Goal: Task Accomplishment & Management: Manage account settings

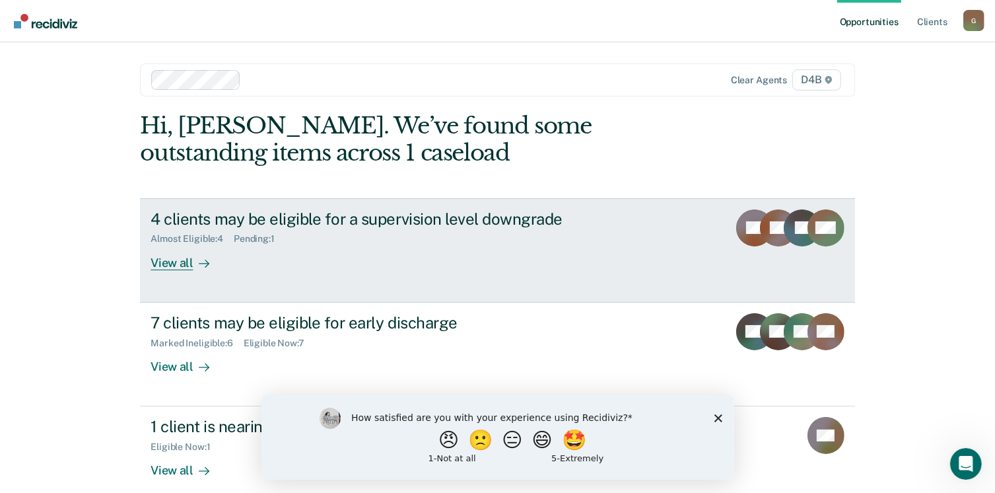
click at [162, 262] on div "View all" at bounding box center [188, 257] width 74 height 26
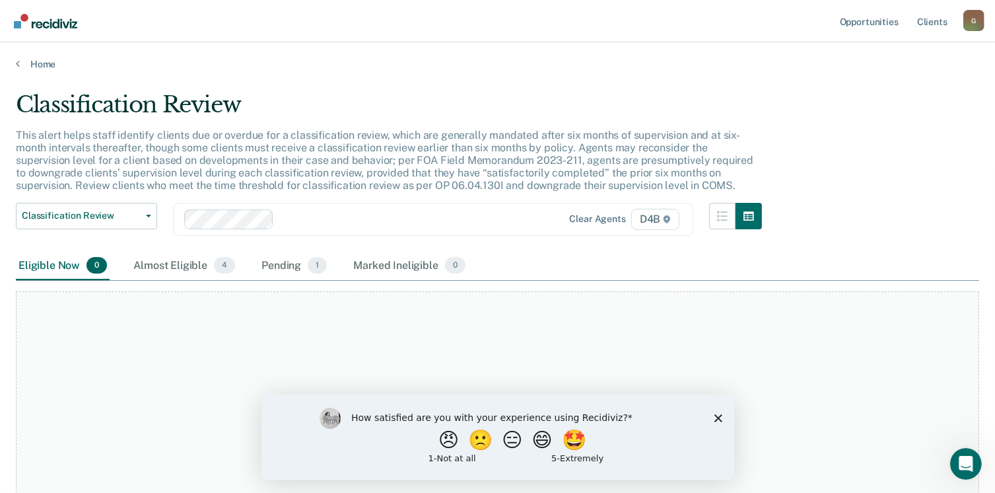
scroll to position [89, 0]
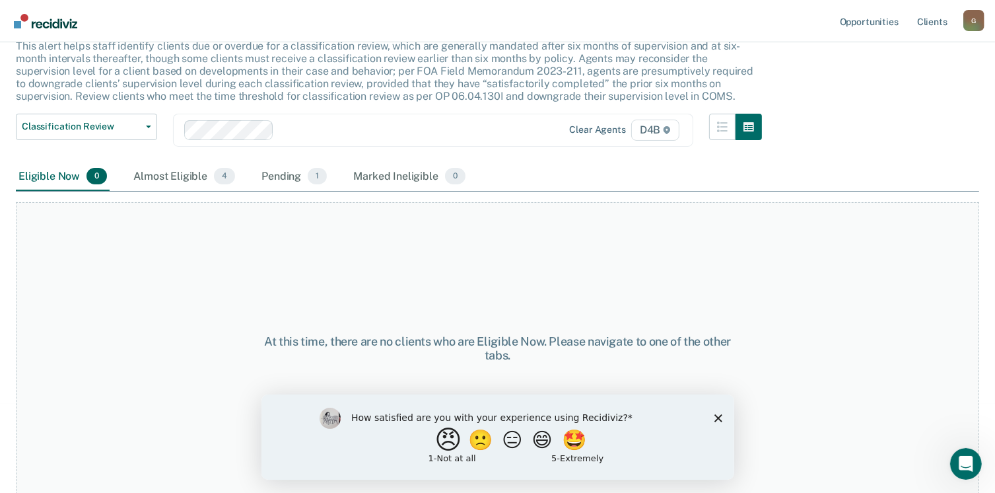
click at [439, 444] on button "😠" at bounding box center [449, 439] width 31 height 26
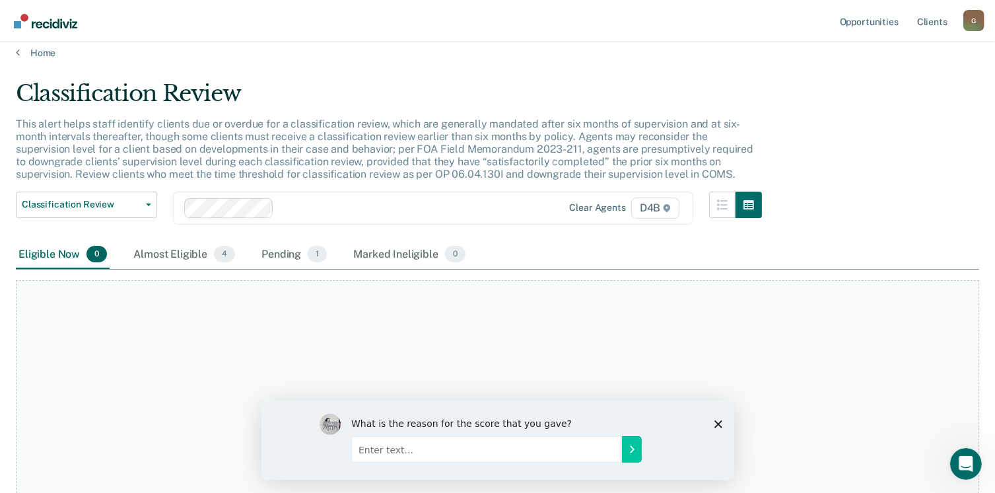
scroll to position [0, 0]
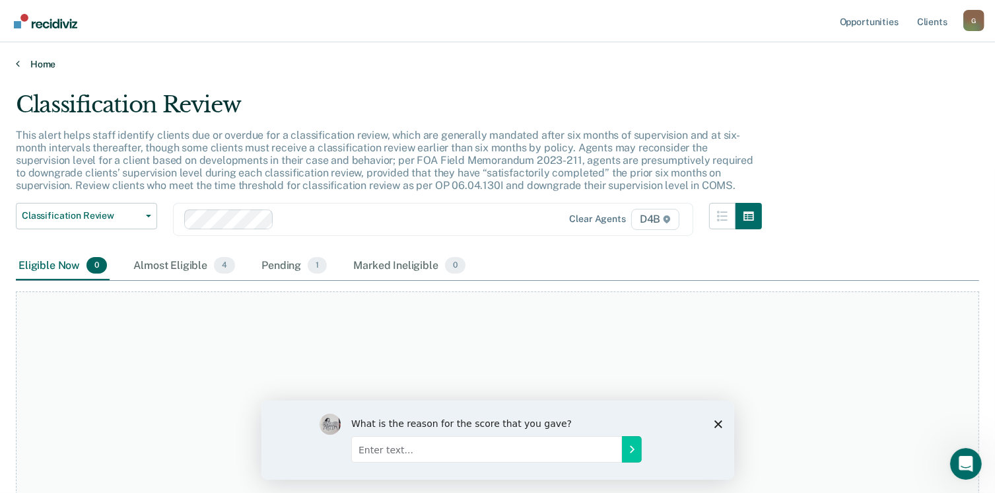
click at [50, 62] on link "Home" at bounding box center [497, 64] width 963 height 12
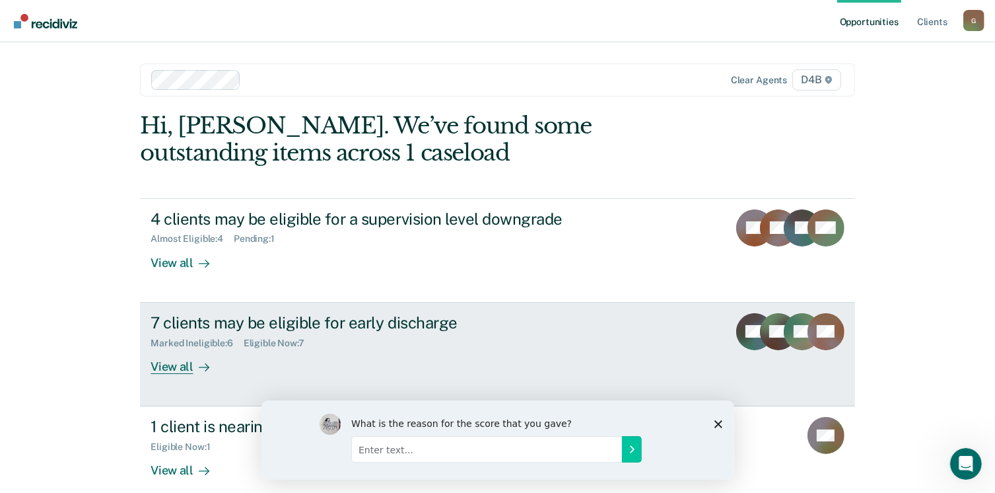
click at [164, 363] on div "View all" at bounding box center [188, 361] width 74 height 26
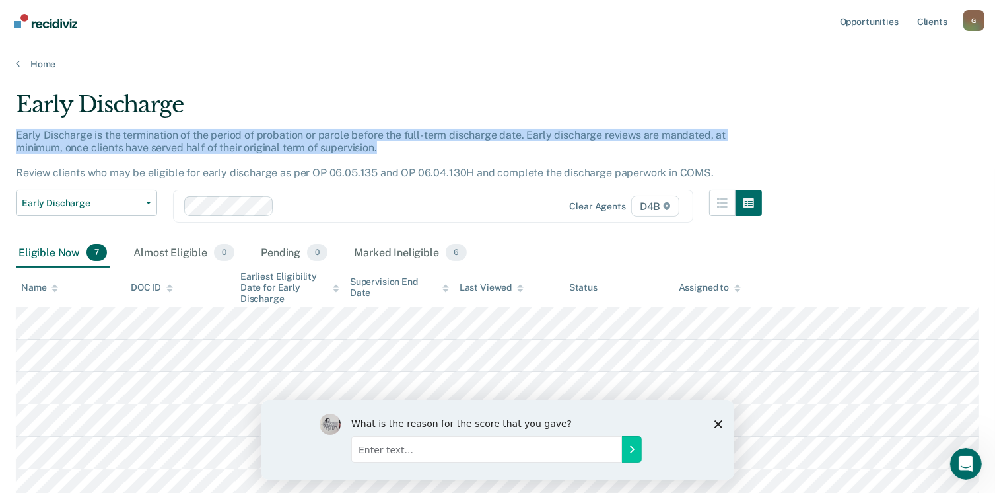
drag, startPoint x: 994, startPoint y: 97, endPoint x: 987, endPoint y: 151, distance: 54.6
click at [987, 151] on main "Early Discharge Early Discharge is the termination of the period of probation o…" at bounding box center [497, 347] width 995 height 555
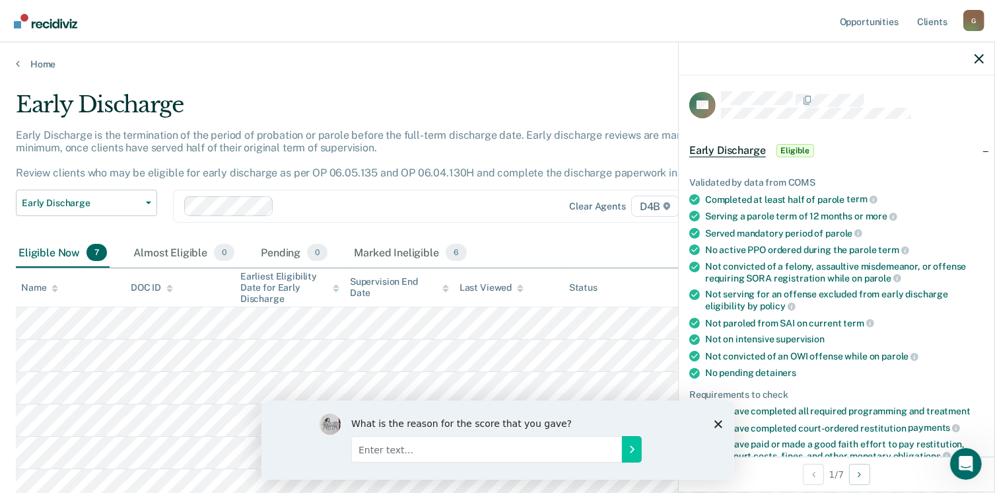
click at [713, 425] on div "What is the reason for the score that you gave?" at bounding box center [497, 439] width 473 height 79
click at [709, 419] on div "What is the reason for the score that you gave?" at bounding box center [497, 439] width 473 height 79
click at [406, 451] on input "Enter text..." at bounding box center [486, 448] width 271 height 26
type input "gdeherygf"
click at [625, 456] on button "Submit your response" at bounding box center [631, 448] width 20 height 26
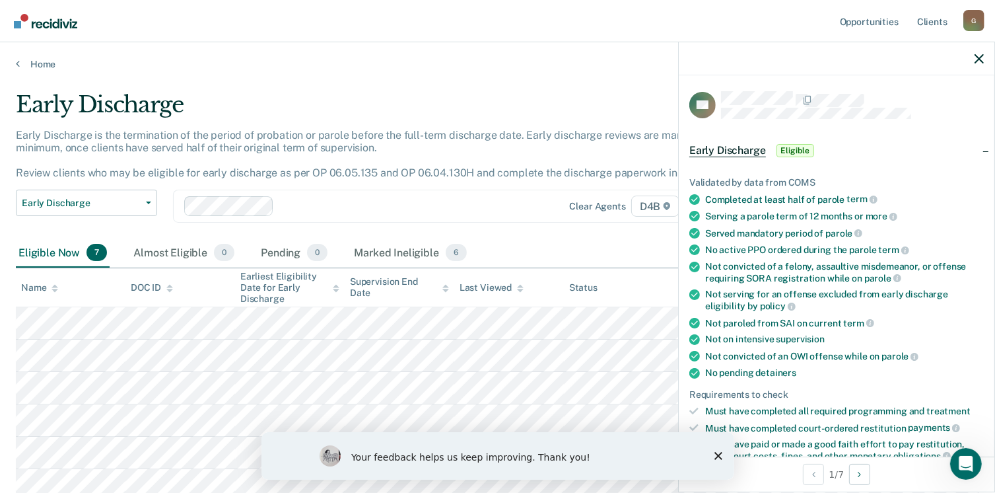
click at [717, 453] on polygon "Close survey" at bounding box center [718, 455] width 8 height 8
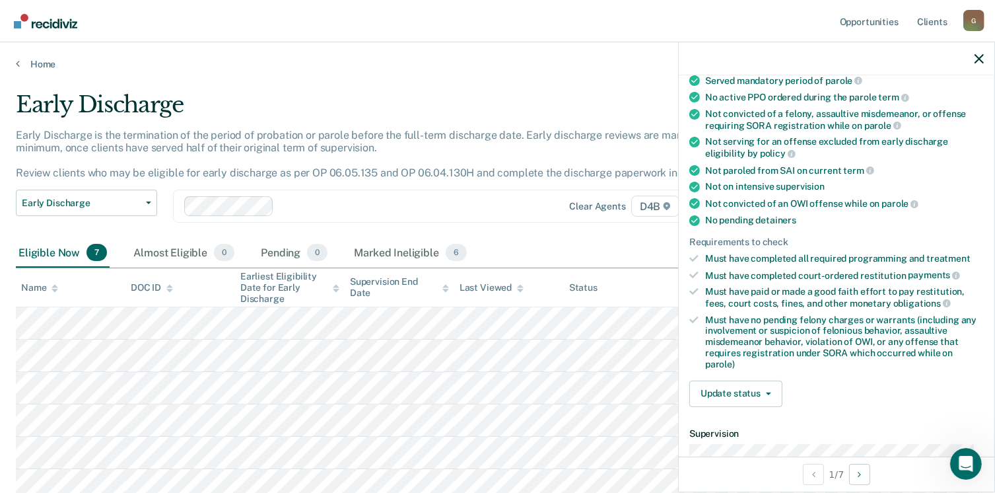
scroll to position [153, 0]
click at [750, 389] on button "Update status" at bounding box center [735, 393] width 93 height 26
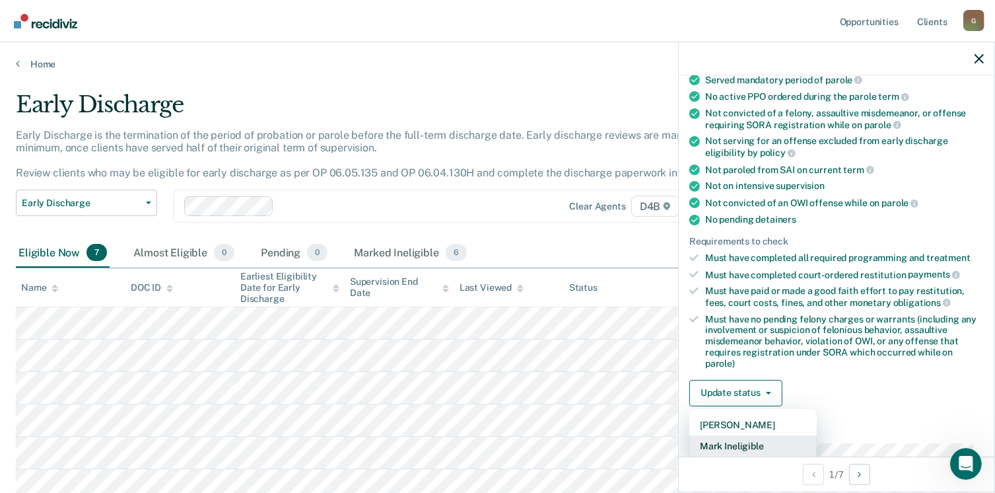
click at [728, 438] on button "Mark Ineligible" at bounding box center [752, 445] width 127 height 21
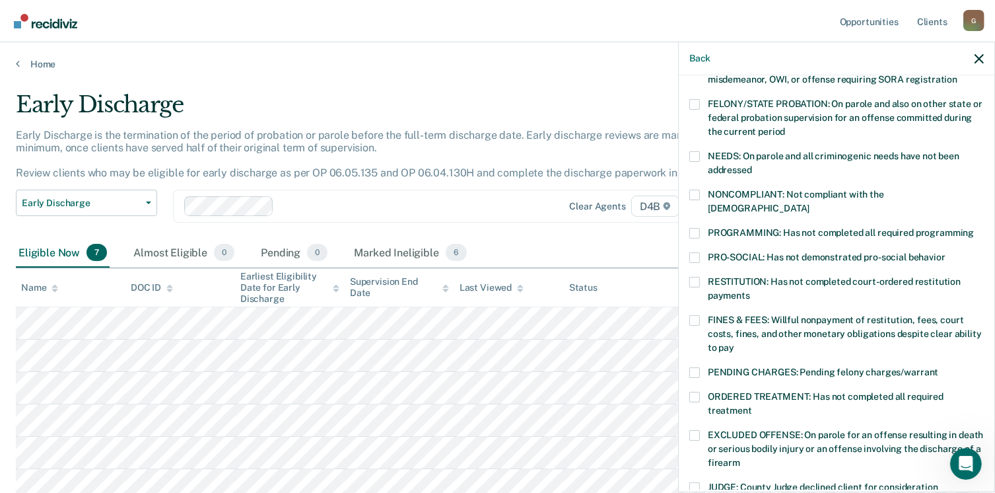
scroll to position [364, 0]
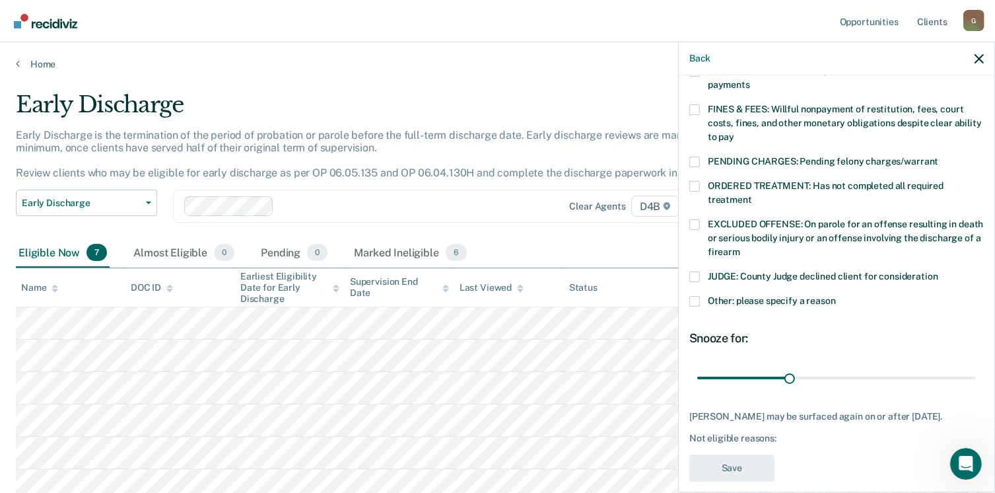
click at [697, 296] on span at bounding box center [694, 301] width 11 height 11
click at [836, 296] on input "Other: please specify a reason" at bounding box center [836, 296] width 0 height 0
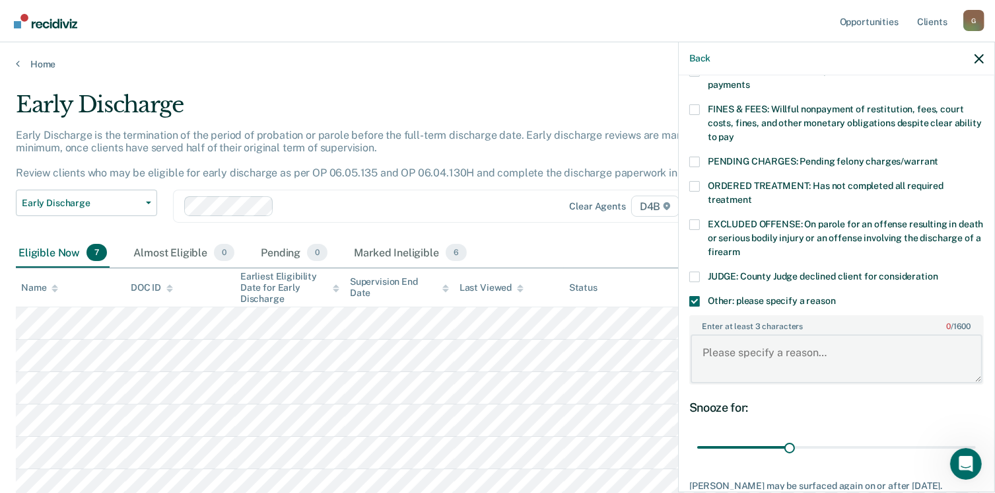
click at [724, 341] on textarea "Enter at least 3 characters 0 / 1600" at bounding box center [837, 358] width 292 height 49
type textarea "sai"
drag, startPoint x: 787, startPoint y: 431, endPoint x: 991, endPoint y: 431, distance: 203.4
type input "90"
click at [976, 436] on input "range" at bounding box center [836, 447] width 279 height 23
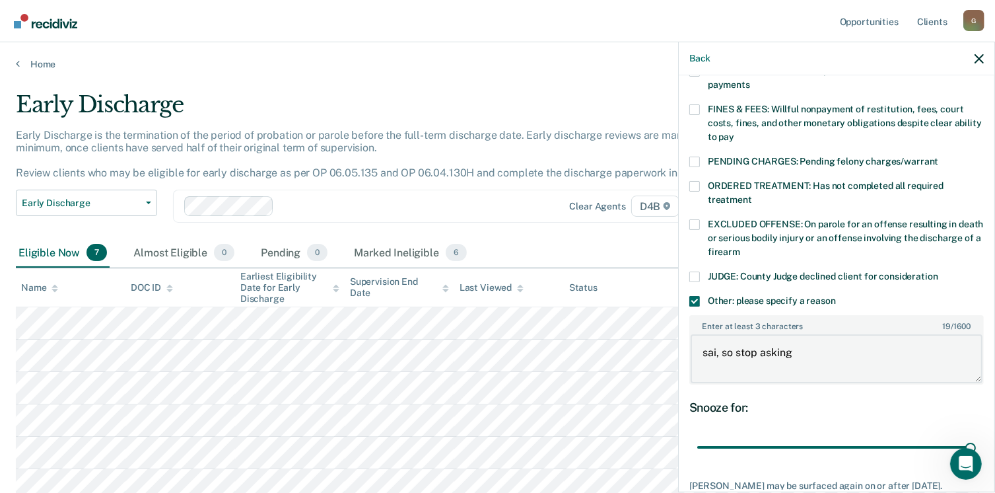
type textarea "sai, so stop asking"
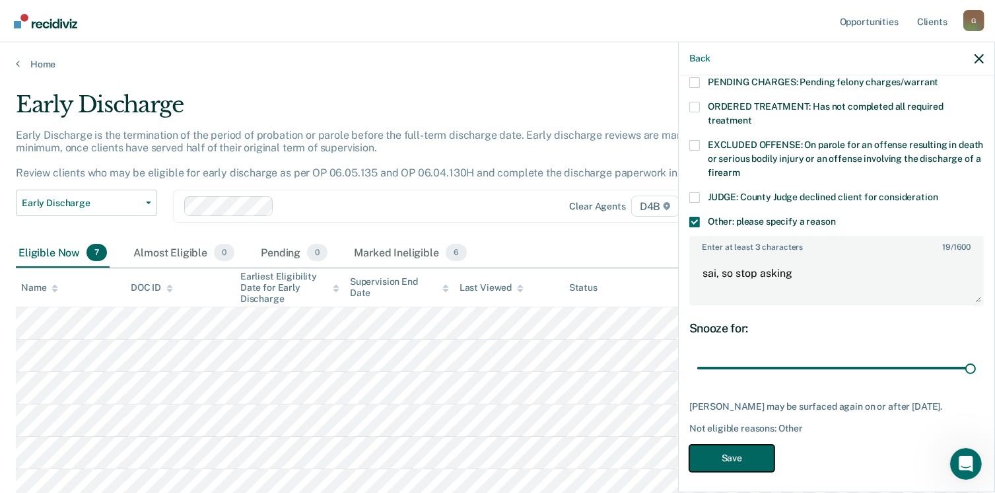
click at [753, 449] on button "Save" at bounding box center [731, 457] width 85 height 27
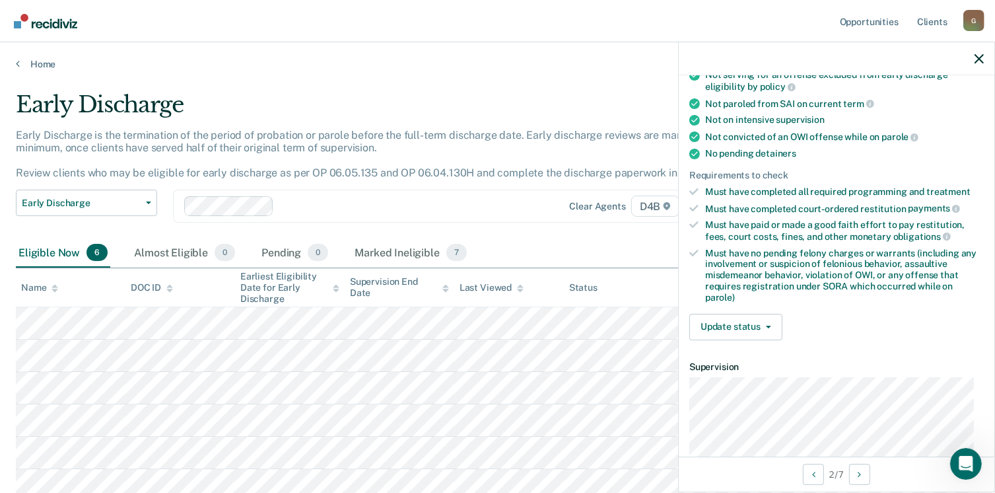
scroll to position [221, 0]
click at [769, 320] on button "Update status" at bounding box center [735, 325] width 93 height 26
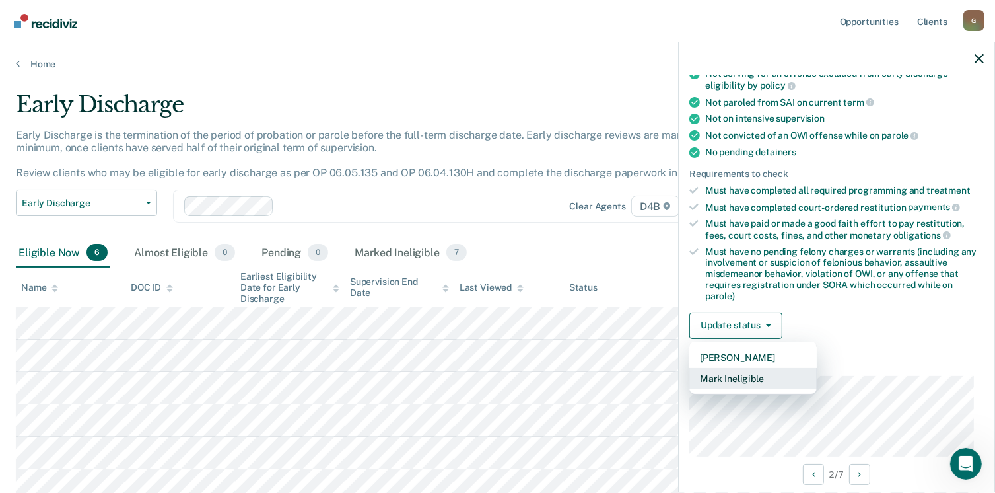
click at [732, 374] on button "Mark Ineligible" at bounding box center [752, 378] width 127 height 21
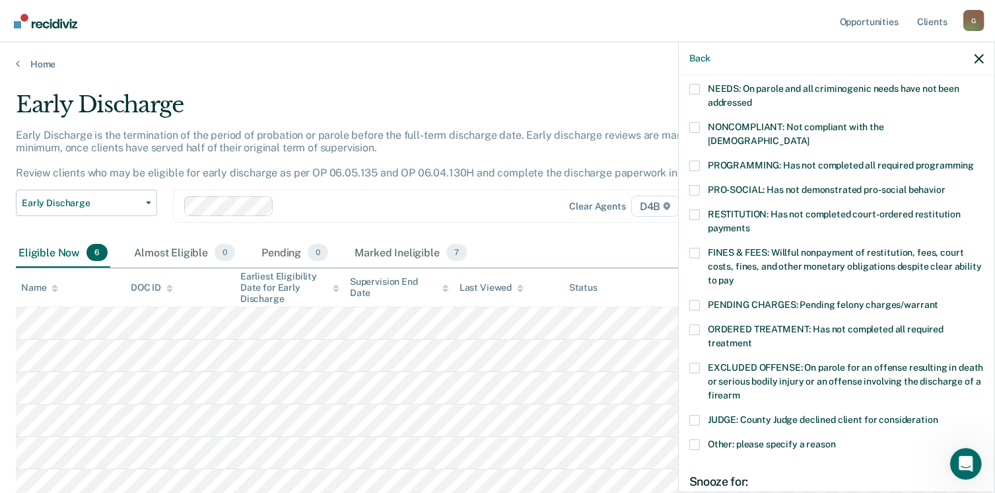
click at [695, 248] on span at bounding box center [694, 253] width 11 height 11
click at [734, 275] on input "FINES & FEES: Willful nonpayment of restitution, fees, court costs, fines, and …" at bounding box center [734, 275] width 0 height 0
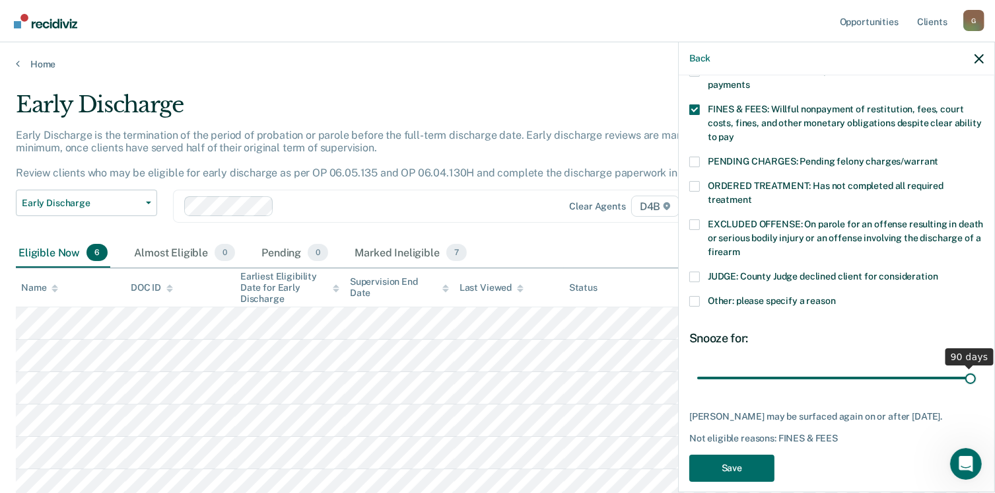
drag, startPoint x: 790, startPoint y: 363, endPoint x: 987, endPoint y: 372, distance: 197.7
type input "90"
click at [976, 372] on input "range" at bounding box center [836, 378] width 279 height 23
click at [713, 460] on button "Save" at bounding box center [731, 467] width 85 height 27
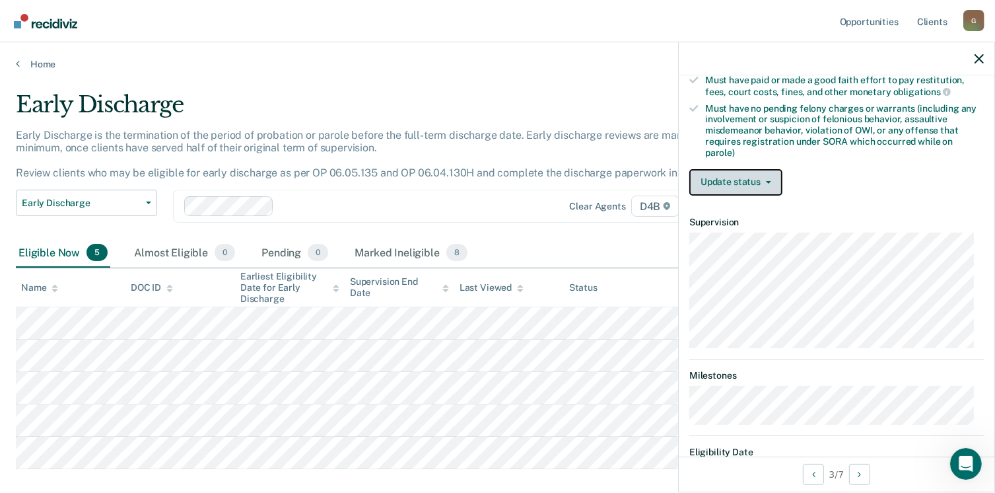
click at [766, 173] on button "Update status" at bounding box center [735, 182] width 93 height 26
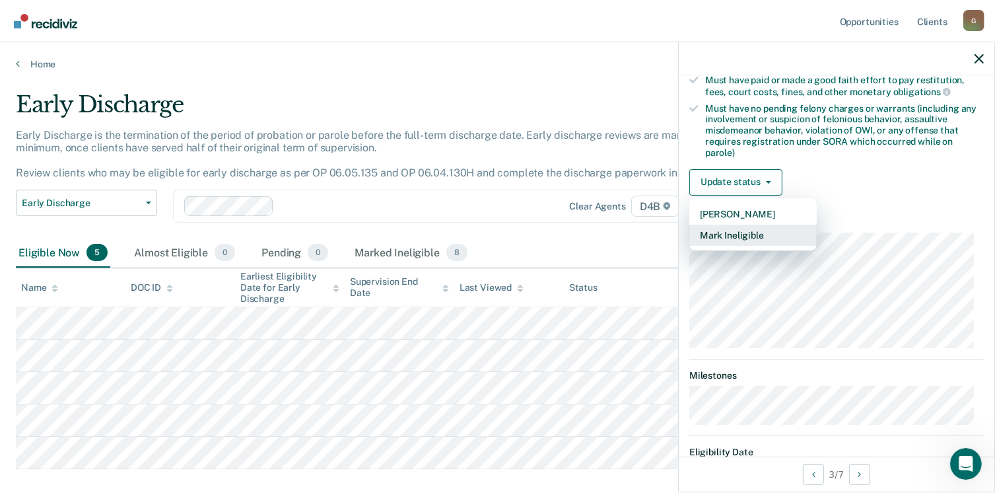
click at [736, 231] on button "Mark Ineligible" at bounding box center [752, 235] width 127 height 21
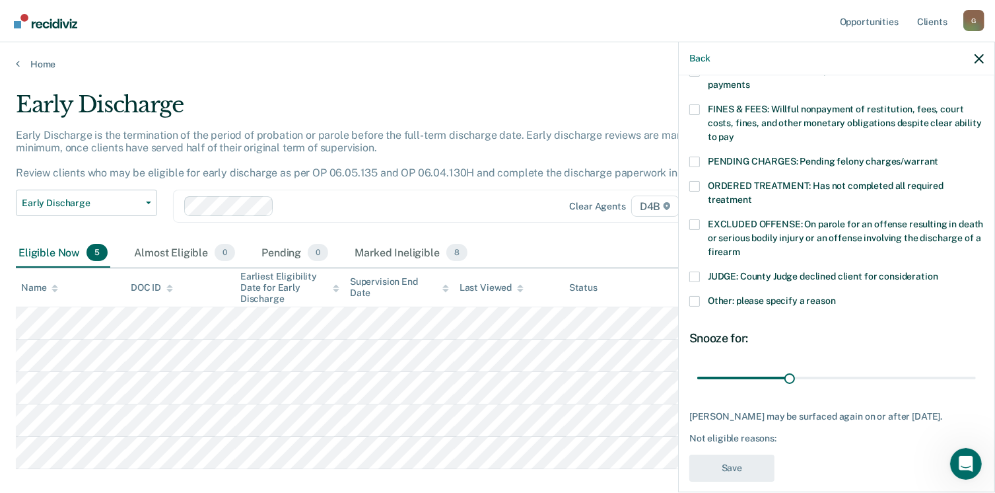
click at [695, 104] on span at bounding box center [694, 109] width 11 height 11
click at [734, 132] on input "FINES & FEES: Willful nonpayment of restitution, fees, court costs, fines, and …" at bounding box center [734, 132] width 0 height 0
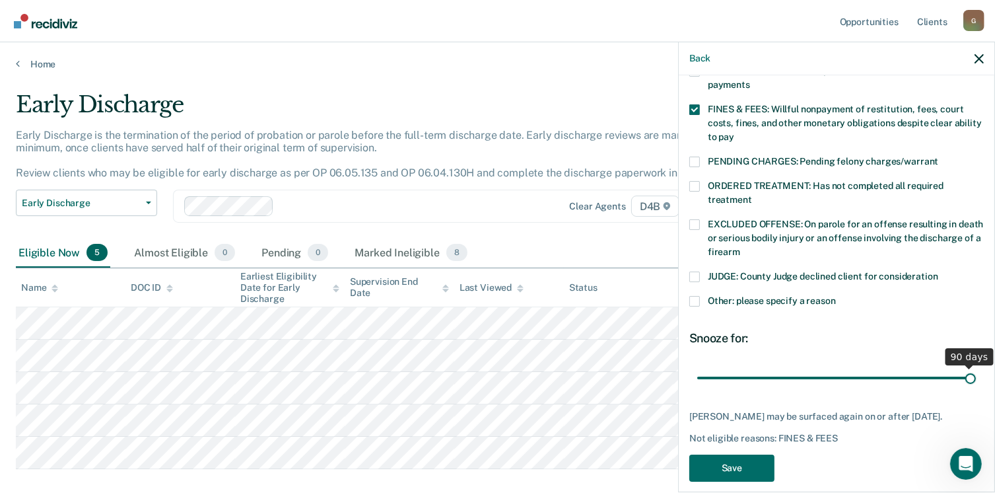
drag, startPoint x: 784, startPoint y: 359, endPoint x: 999, endPoint y: 372, distance: 215.6
type input "90"
click at [976, 372] on input "range" at bounding box center [836, 378] width 279 height 23
click at [736, 467] on button "Save" at bounding box center [731, 467] width 85 height 27
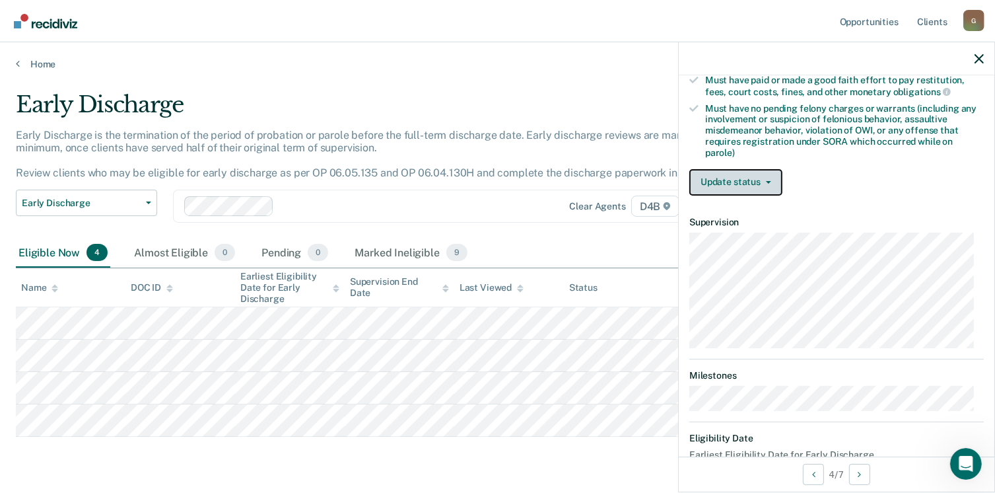
click at [765, 178] on button "Update status" at bounding box center [735, 182] width 93 height 26
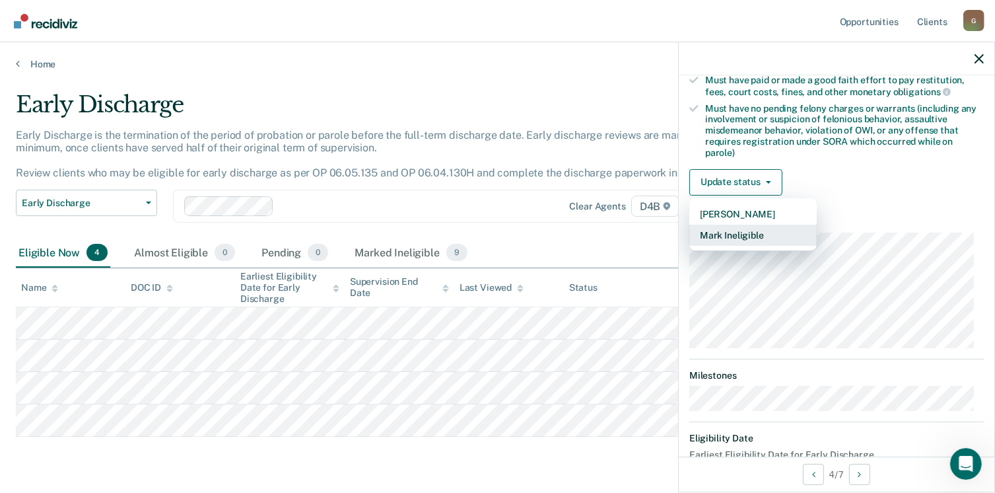
click at [735, 228] on button "Mark Ineligible" at bounding box center [752, 235] width 127 height 21
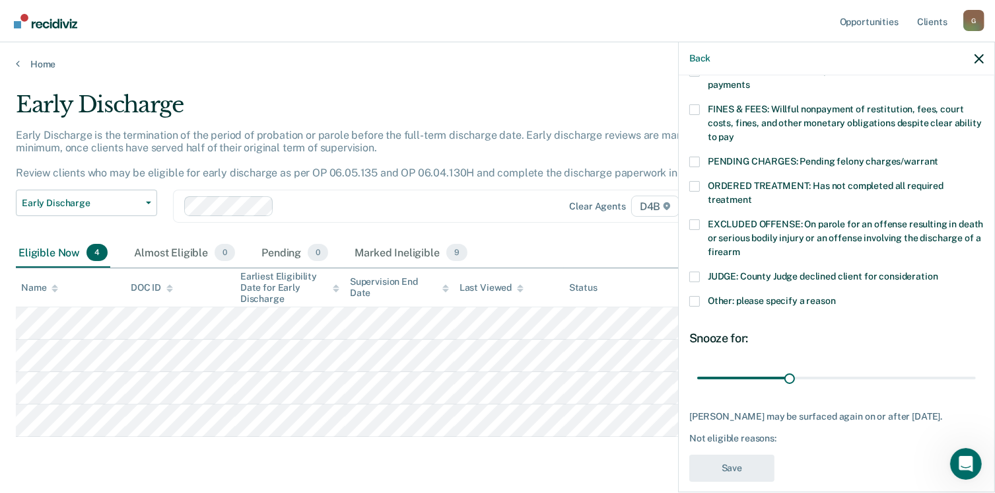
click at [697, 104] on span at bounding box center [694, 109] width 11 height 11
click at [734, 132] on input "FINES & FEES: Willful nonpayment of restitution, fees, court costs, fines, and …" at bounding box center [734, 132] width 0 height 0
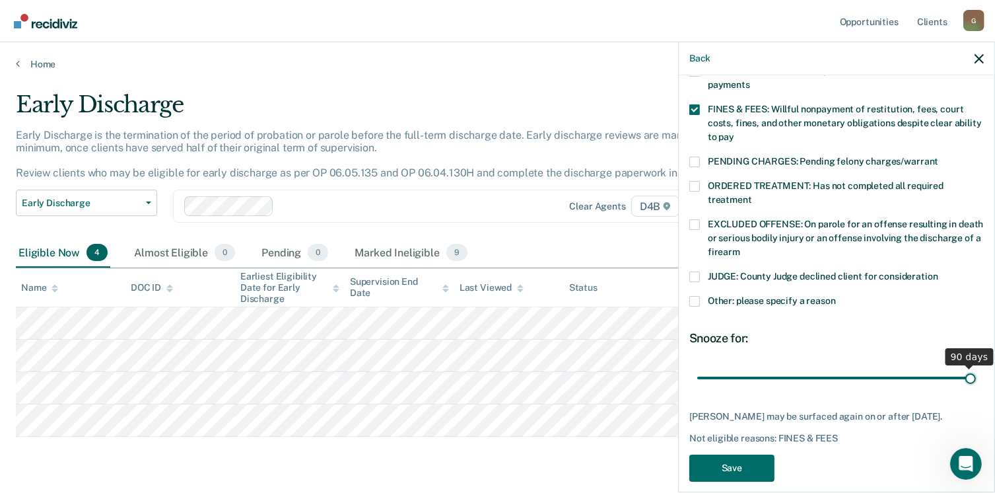
drag, startPoint x: 785, startPoint y: 361, endPoint x: 1009, endPoint y: 347, distance: 225.0
type input "90"
click at [976, 367] on input "range" at bounding box center [836, 378] width 279 height 23
click at [703, 468] on button "Save" at bounding box center [731, 467] width 85 height 27
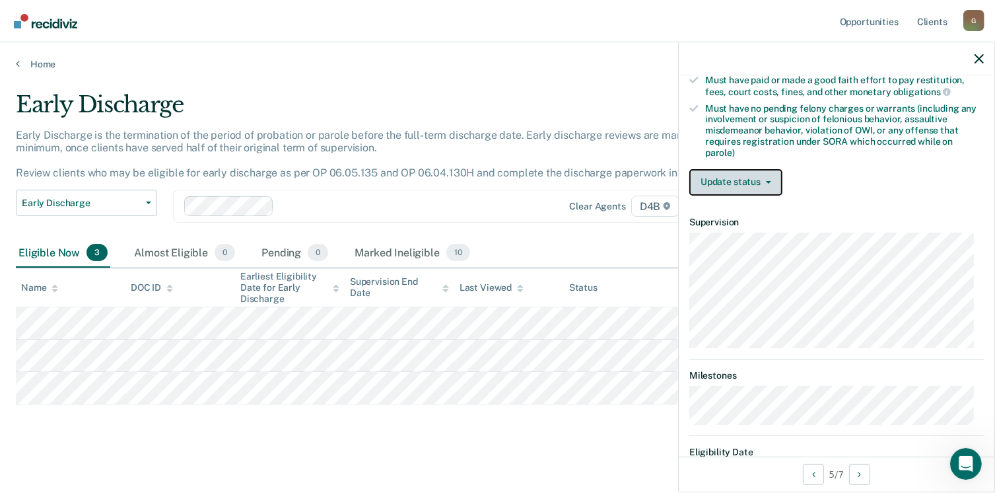
click at [767, 178] on button "Update status" at bounding box center [735, 182] width 93 height 26
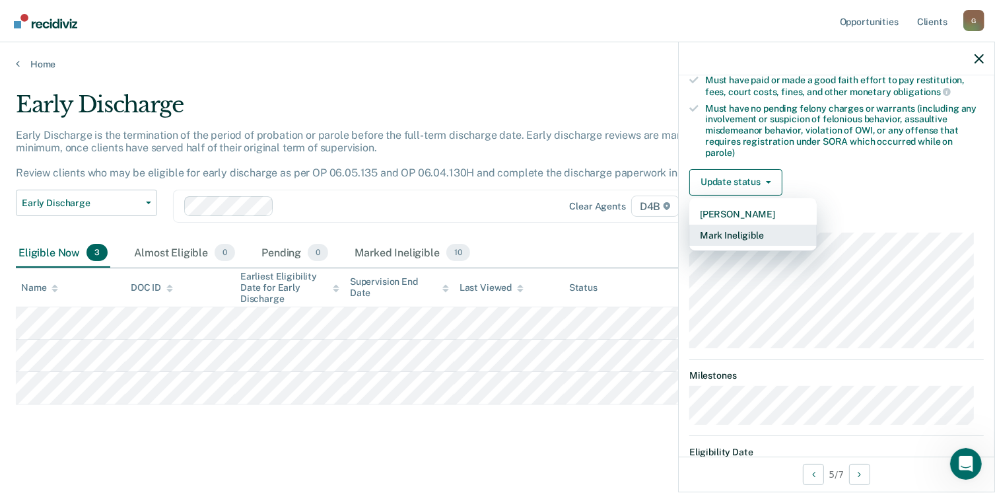
click at [745, 228] on button "Mark Ineligible" at bounding box center [752, 235] width 127 height 21
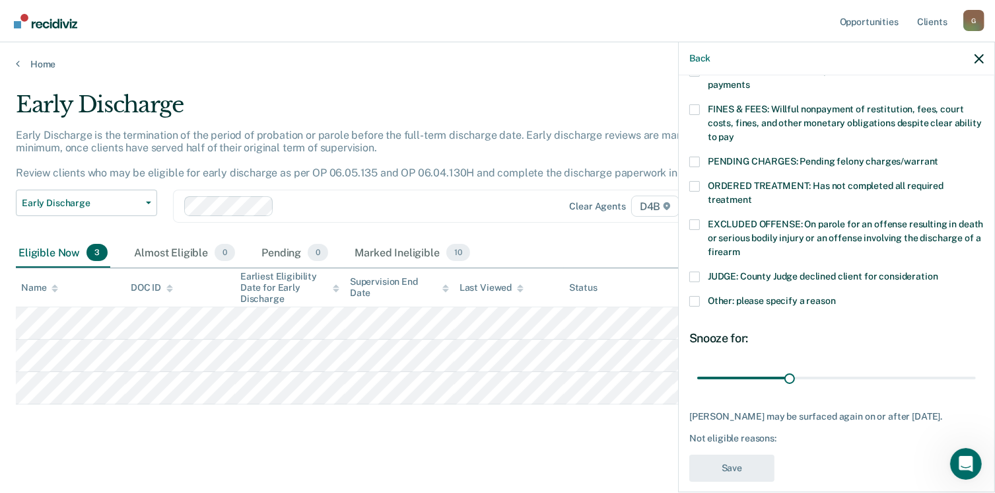
click at [694, 296] on span at bounding box center [694, 301] width 11 height 11
click at [836, 296] on input "Other: please specify a reason" at bounding box center [836, 296] width 0 height 0
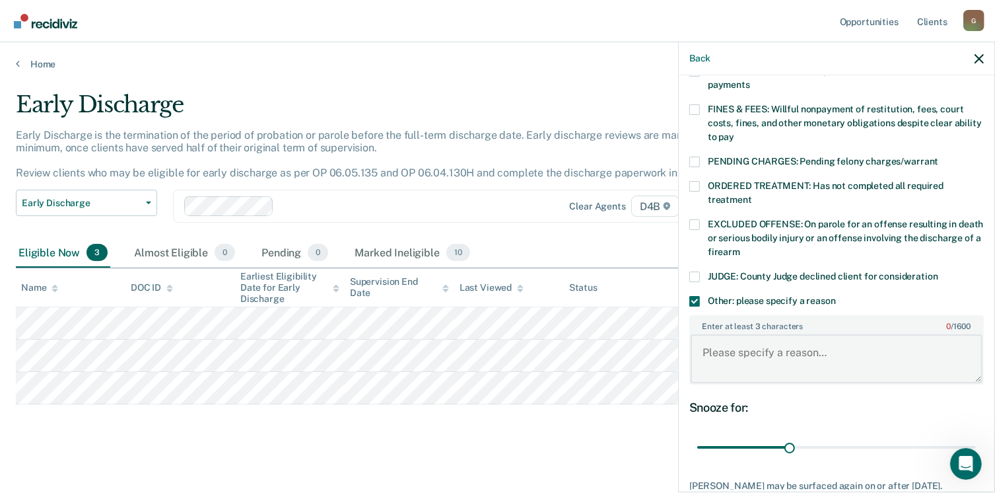
click at [716, 345] on textarea "Enter at least 3 characters 0 / 1600" at bounding box center [837, 358] width 292 height 49
type textarea "sai stop asking"
drag, startPoint x: 786, startPoint y: 427, endPoint x: 987, endPoint y: 438, distance: 201.7
type input "90"
click at [976, 438] on input "range" at bounding box center [836, 447] width 279 height 23
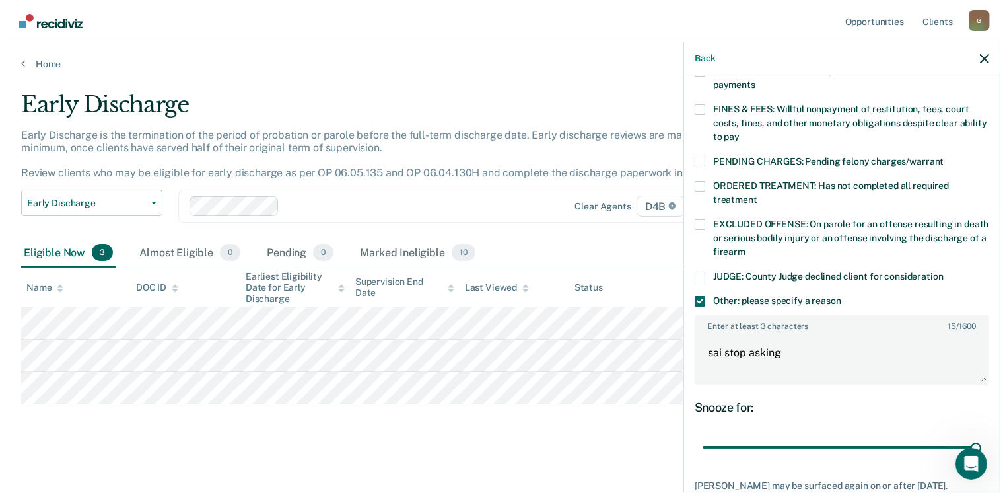
scroll to position [443, 0]
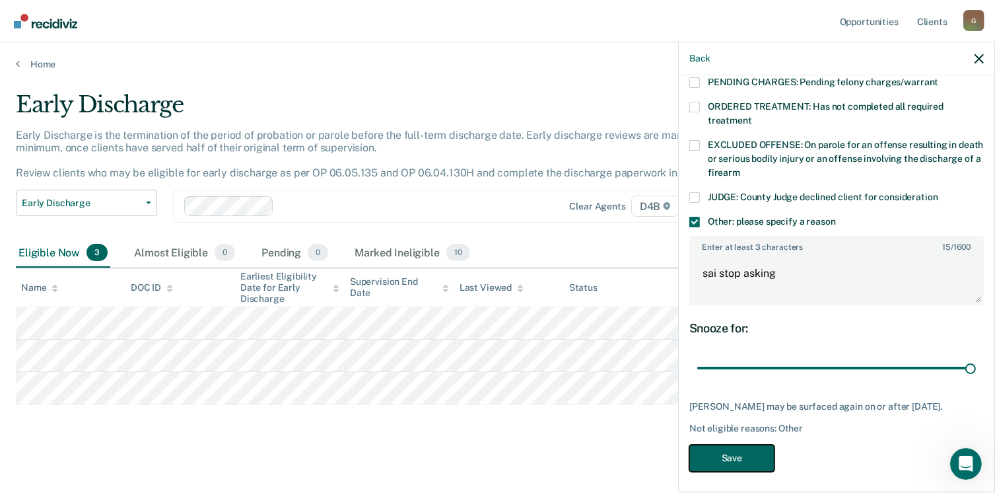
click at [758, 448] on button "Save" at bounding box center [731, 457] width 85 height 27
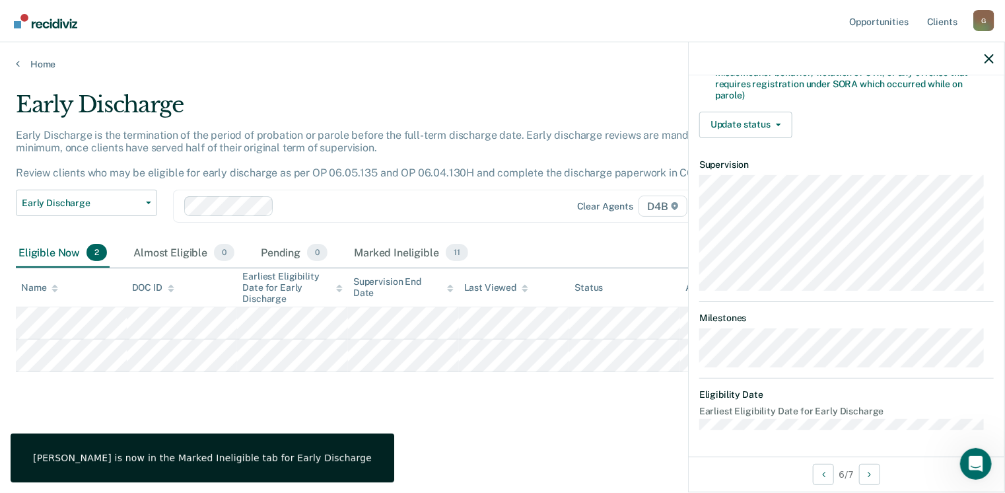
scroll to position [324, 0]
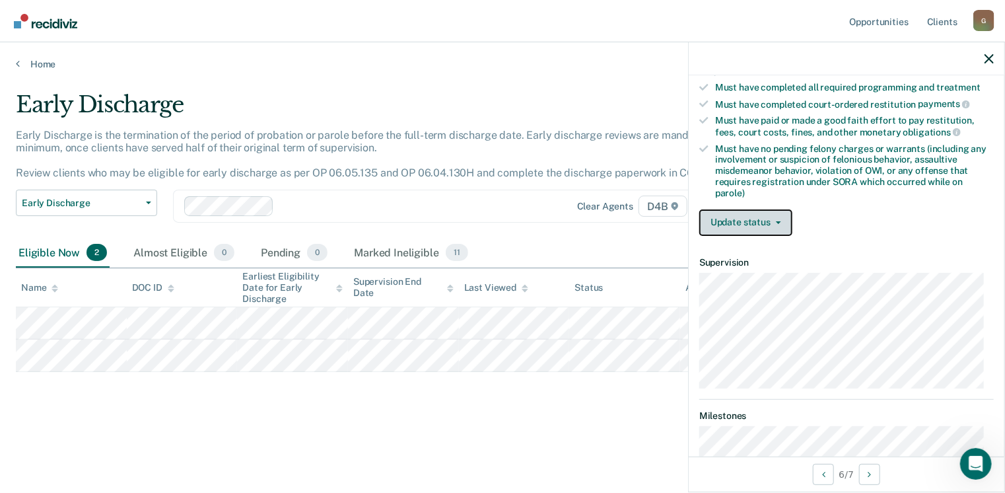
click at [777, 213] on button "Update status" at bounding box center [745, 222] width 93 height 26
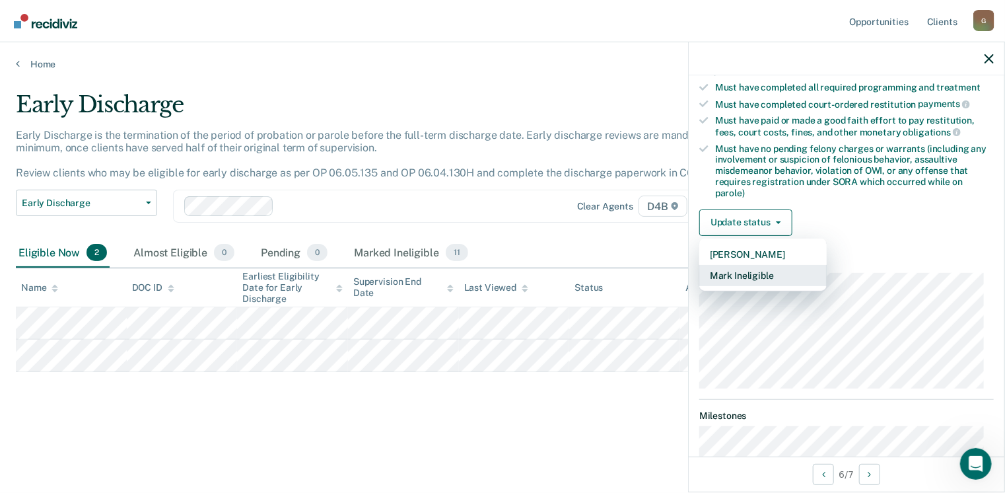
click at [750, 270] on button "Mark Ineligible" at bounding box center [762, 275] width 127 height 21
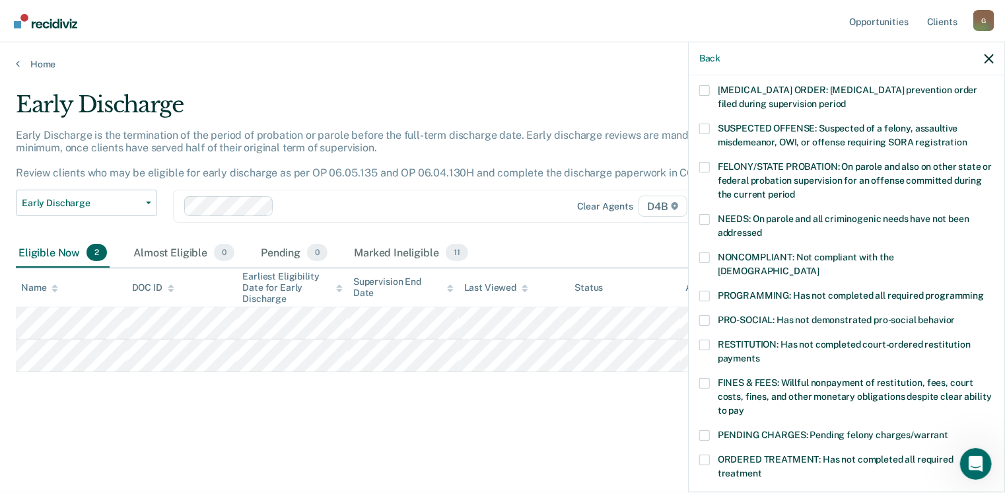
scroll to position [87, 0]
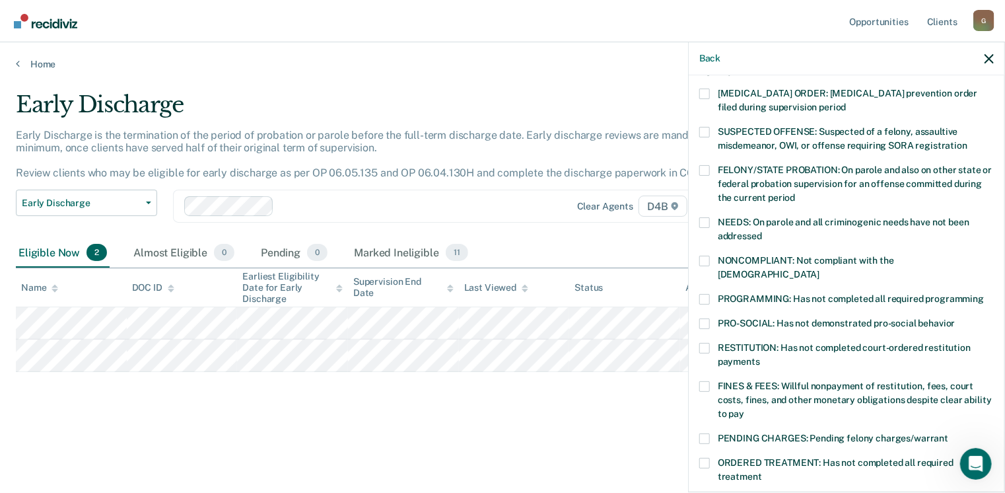
click at [706, 256] on span at bounding box center [704, 261] width 11 height 11
click at [820, 269] on input "NONCOMPLIANT: Not compliant with the [DEMOGRAPHIC_DATA]" at bounding box center [820, 269] width 0 height 0
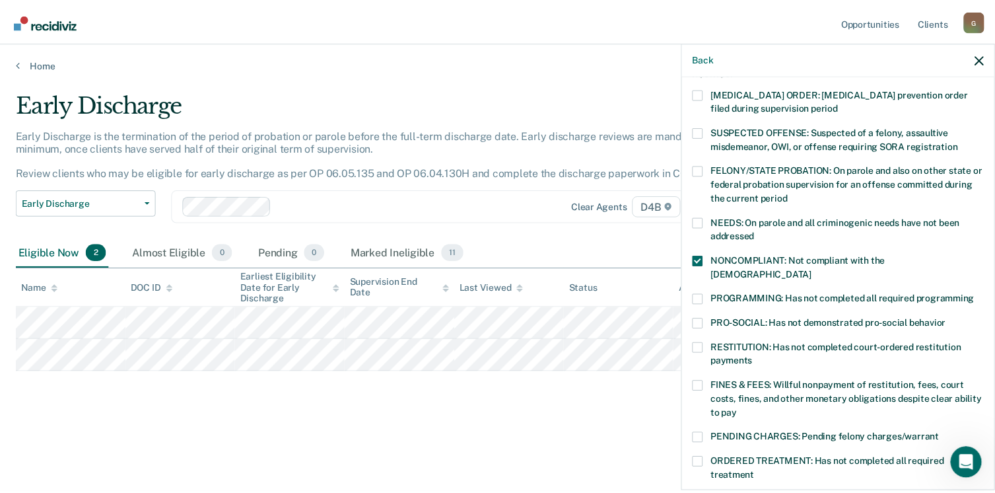
scroll to position [375, 0]
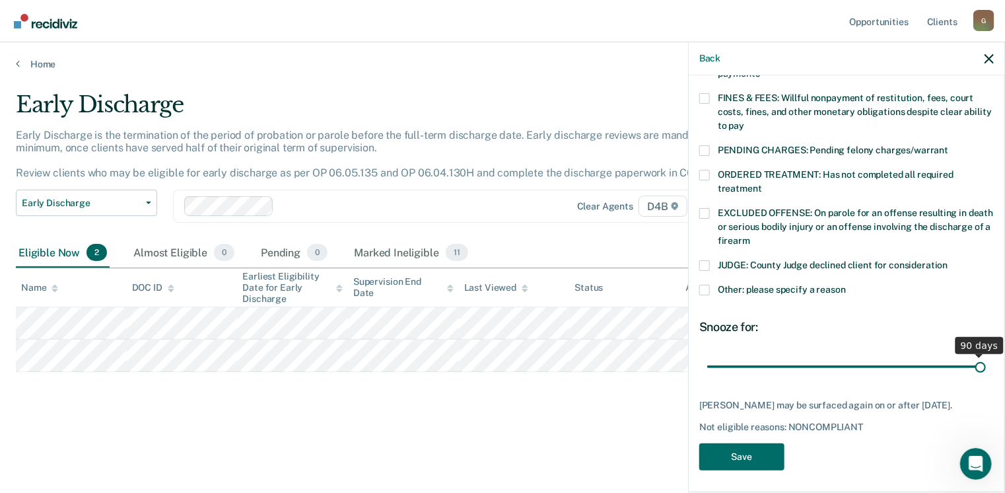
drag, startPoint x: 800, startPoint y: 351, endPoint x: 1008, endPoint y: 367, distance: 208.6
type input "90"
click at [986, 367] on input "range" at bounding box center [846, 366] width 279 height 23
click at [734, 457] on button "Save" at bounding box center [741, 456] width 85 height 27
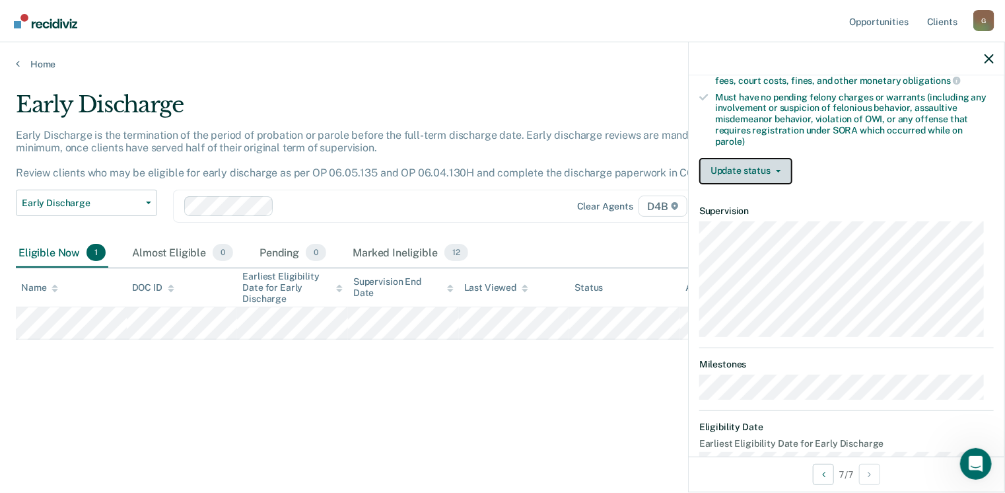
click at [777, 172] on button "Update status" at bounding box center [745, 171] width 93 height 26
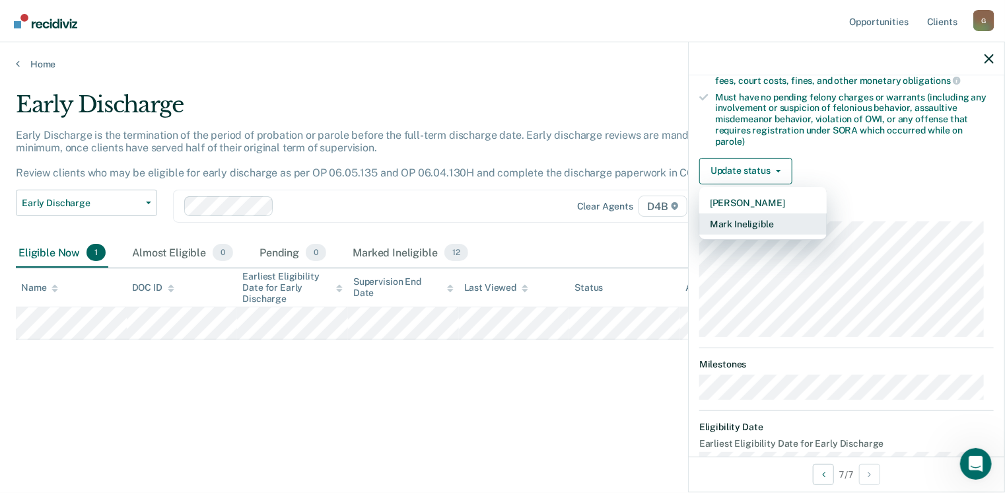
click at [757, 217] on button "Mark Ineligible" at bounding box center [762, 223] width 127 height 21
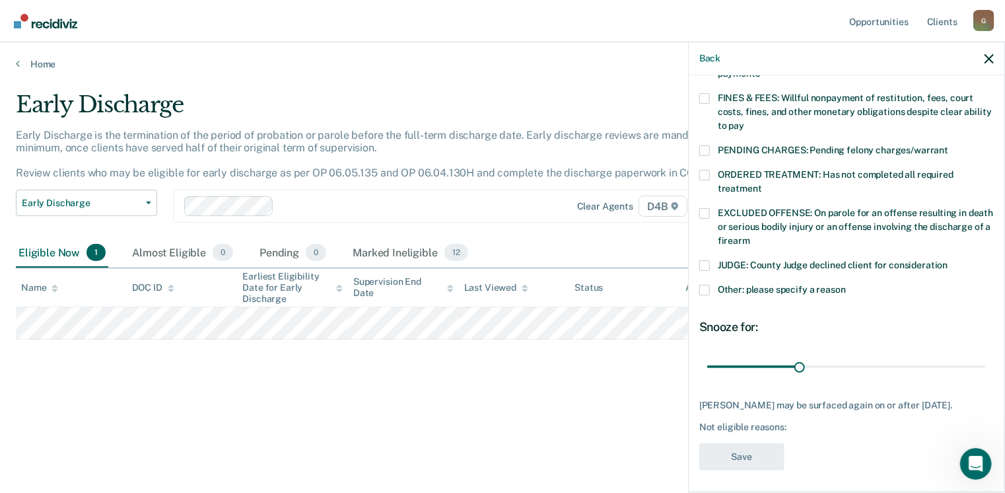
click at [707, 93] on span at bounding box center [704, 98] width 11 height 11
click at [744, 121] on input "FINES & FEES: Willful nonpayment of restitution, fees, court costs, fines, and …" at bounding box center [744, 121] width 0 height 0
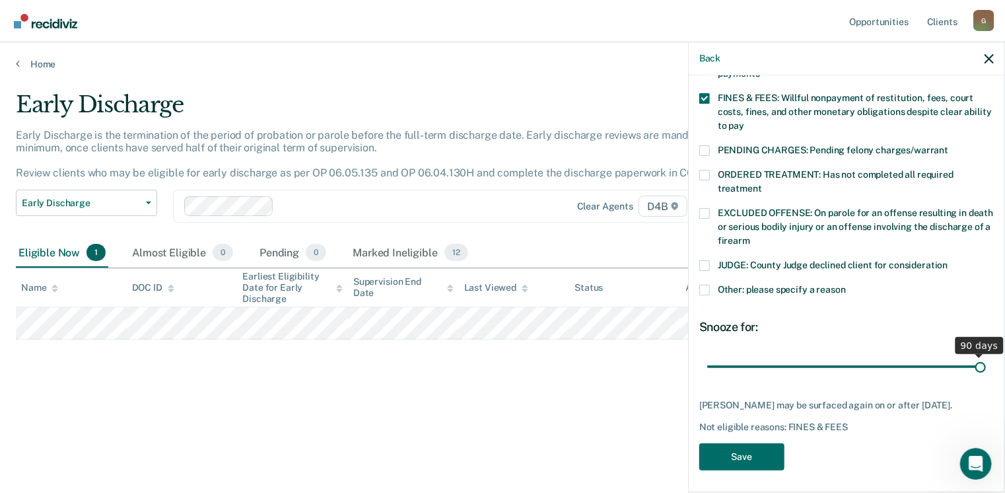
drag, startPoint x: 793, startPoint y: 352, endPoint x: 1009, endPoint y: 337, distance: 216.5
type input "90"
click at [986, 355] on input "range" at bounding box center [846, 366] width 279 height 23
click at [750, 450] on button "Save" at bounding box center [741, 456] width 85 height 27
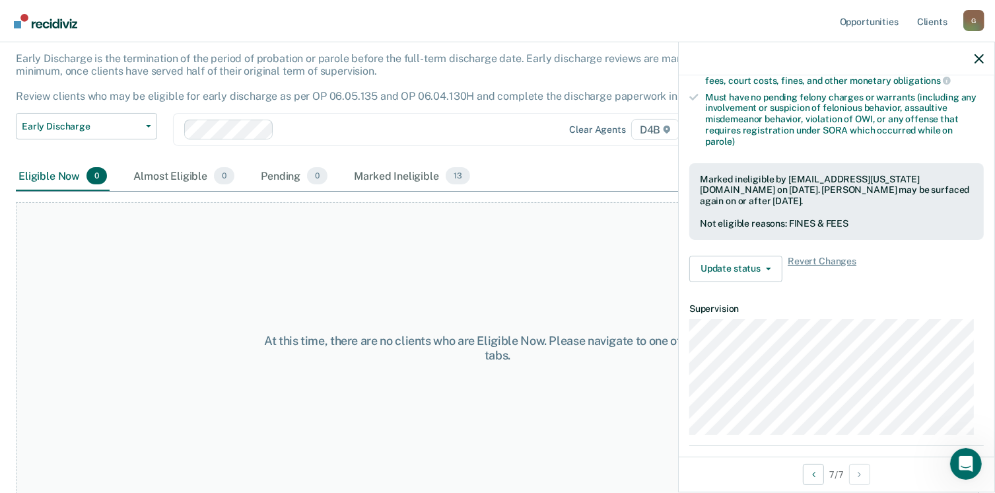
scroll to position [0, 0]
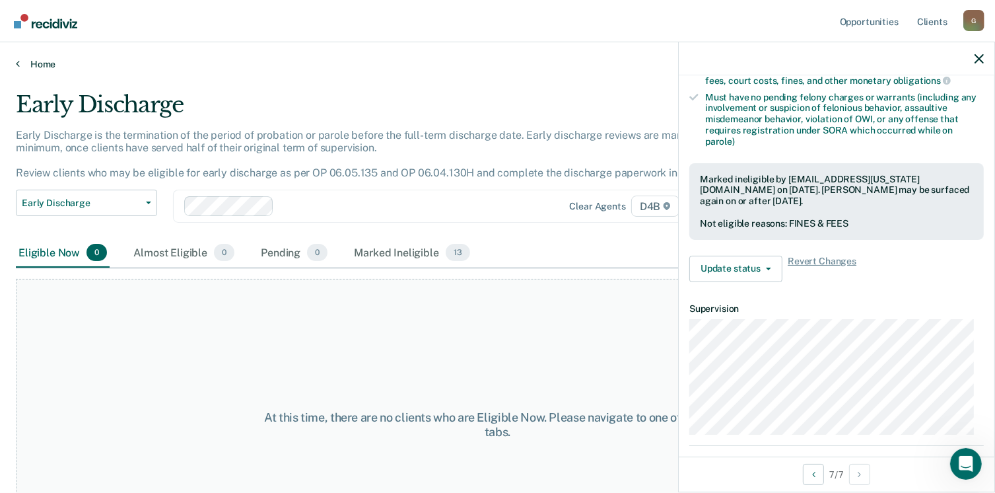
click at [40, 65] on link "Home" at bounding box center [497, 64] width 963 height 12
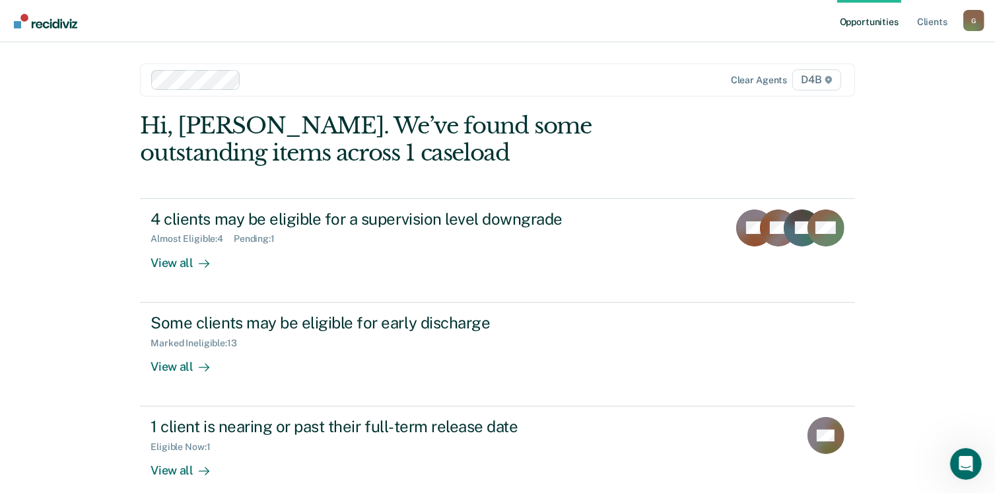
scroll to position [69, 0]
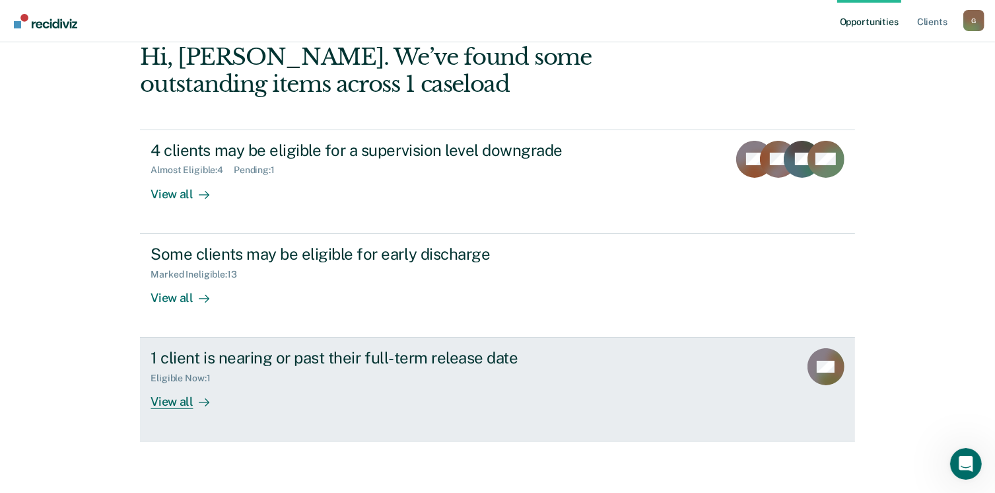
click at [170, 401] on div "View all" at bounding box center [188, 397] width 74 height 26
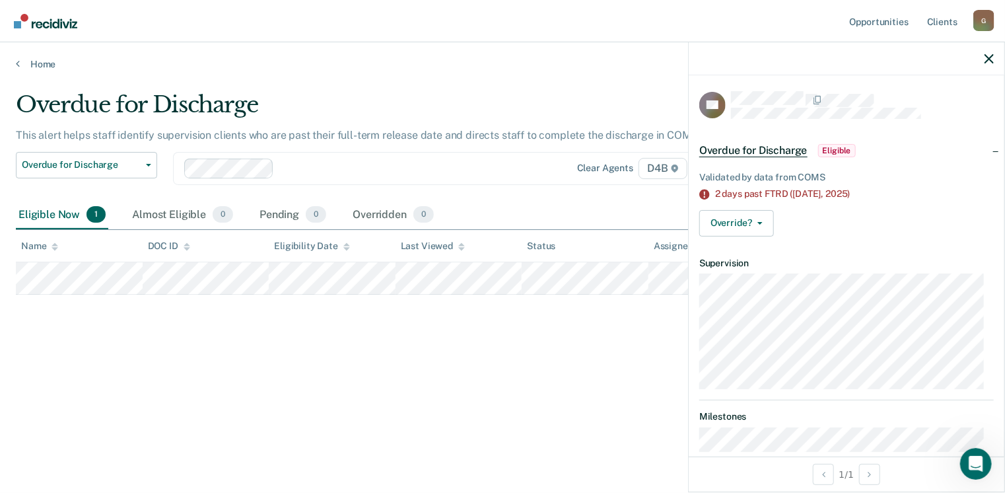
scroll to position [30, 0]
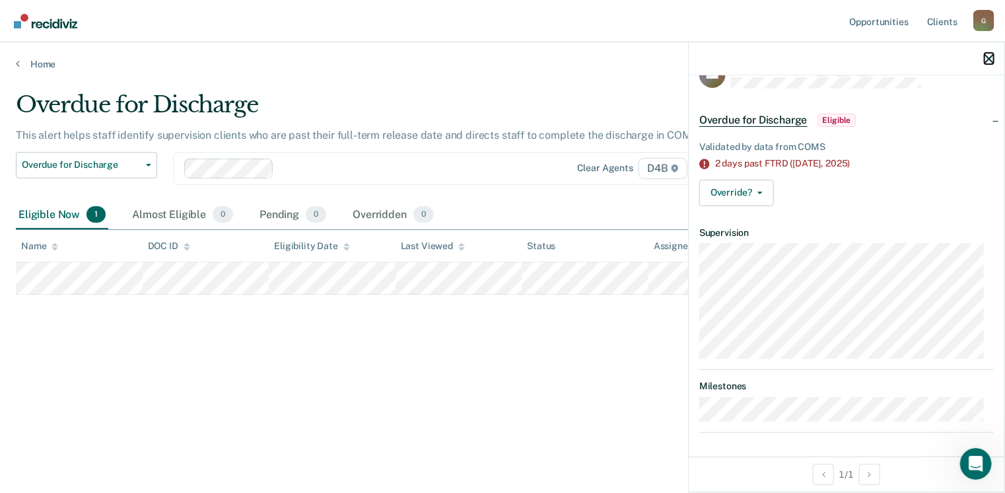
click at [989, 57] on icon "button" at bounding box center [989, 58] width 9 height 9
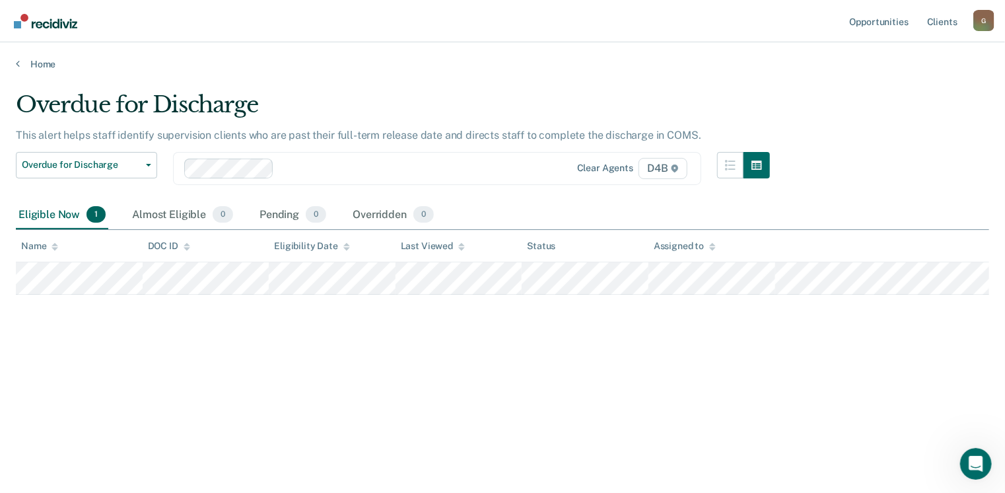
click at [985, 24] on div "G" at bounding box center [983, 20] width 21 height 21
click at [893, 84] on link "Log Out" at bounding box center [931, 86] width 106 height 11
